Goal: Task Accomplishment & Management: Manage account settings

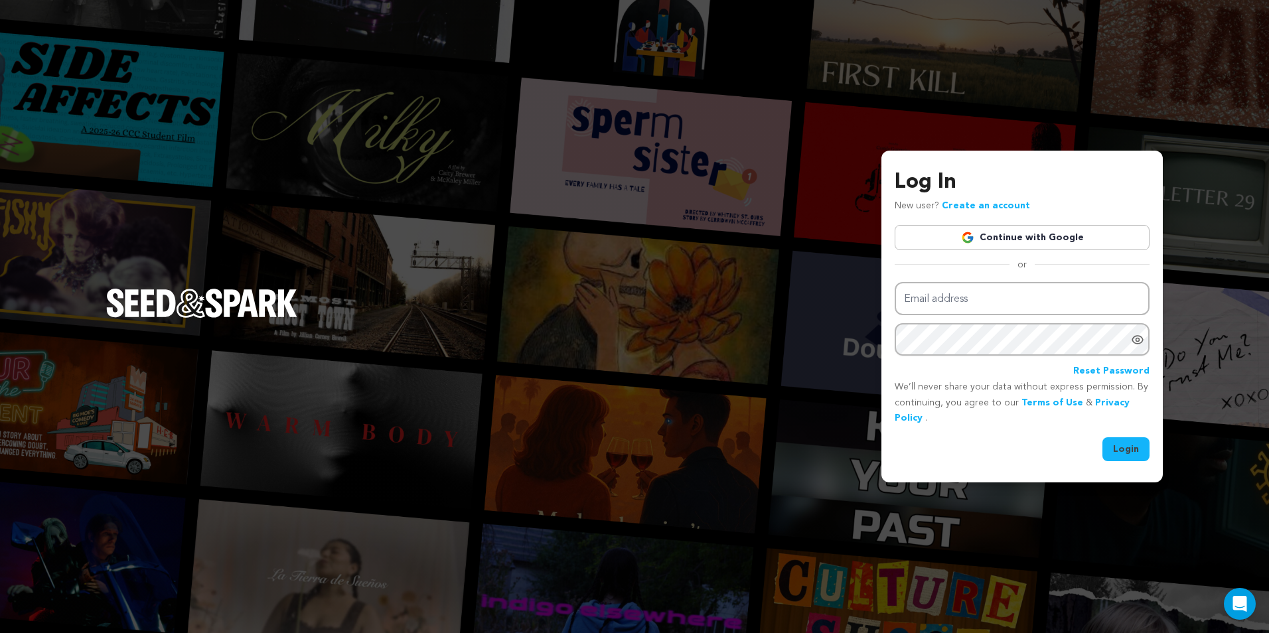
type input "darkhillsentertainments@gmail.com"
click at [1114, 442] on button "Login" at bounding box center [1125, 449] width 47 height 24
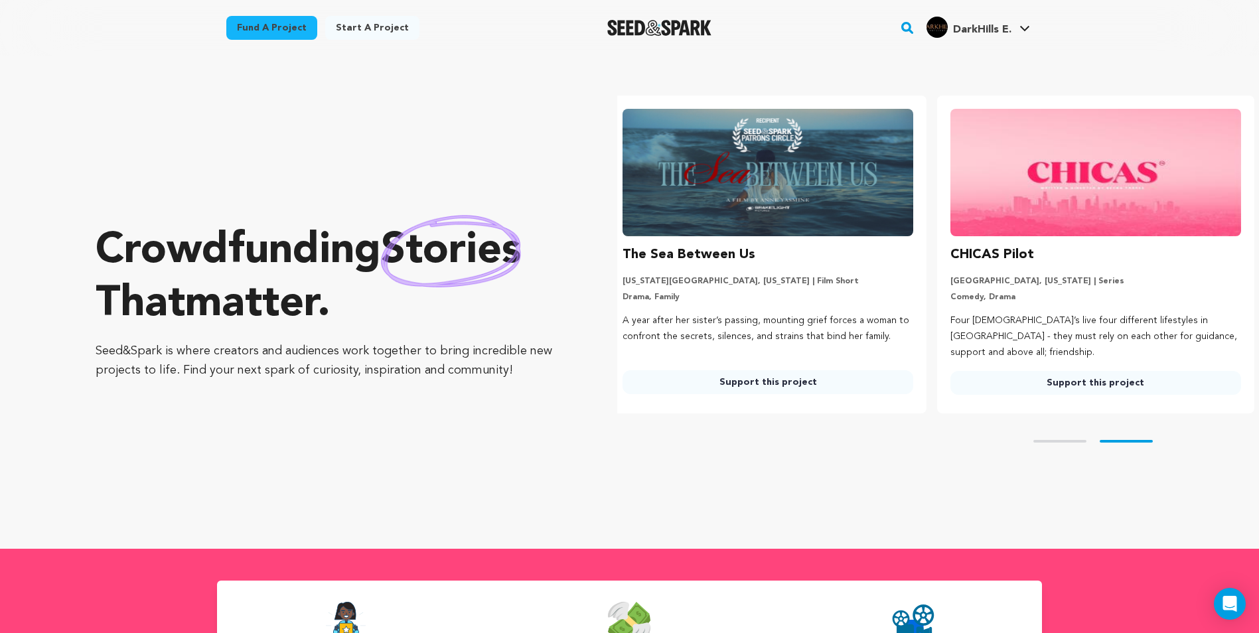
scroll to position [0, 338]
